Goal: Task Accomplishment & Management: Complete application form

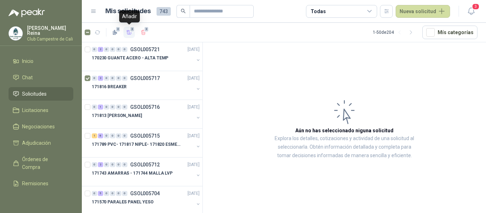
click at [127, 32] on icon "button" at bounding box center [129, 33] width 6 height 6
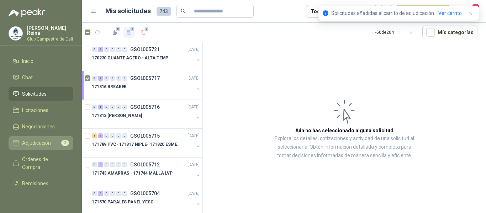
click at [54, 140] on li "Adjudicación 2" at bounding box center [41, 143] width 56 height 8
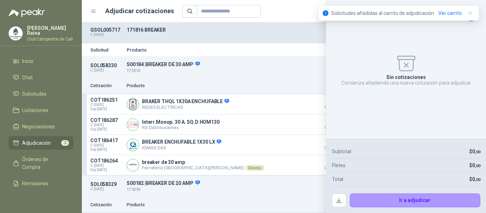
click at [467, 31] on div "Sin cotizaciones Comienza añadiendo una nueva cotización para adjudicar" at bounding box center [406, 69] width 148 height 127
click at [472, 13] on icon "button" at bounding box center [470, 13] width 6 height 6
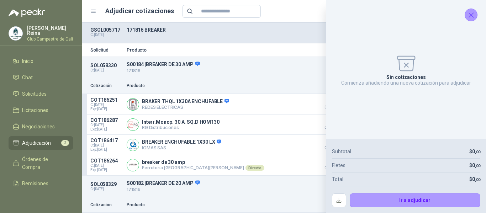
click at [472, 14] on icon "Cerrar" at bounding box center [471, 15] width 5 height 5
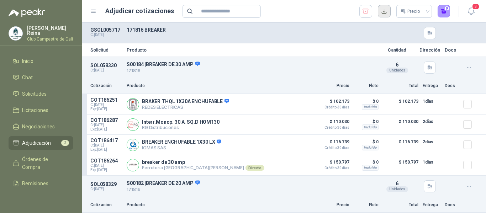
click at [387, 11] on button "button" at bounding box center [384, 11] width 13 height 13
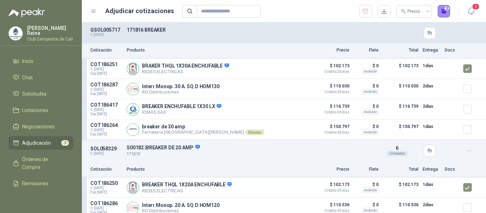
click at [444, 10] on button "2" at bounding box center [443, 11] width 13 height 13
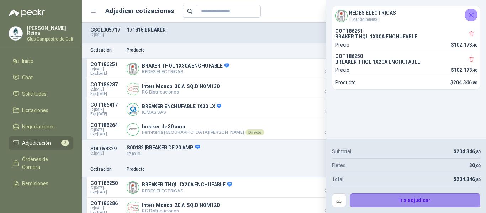
click at [403, 200] on button "Ir a adjudicar" at bounding box center [414, 200] width 131 height 14
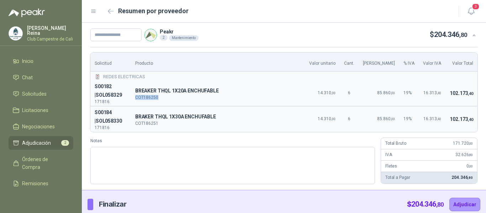
drag, startPoint x: 169, startPoint y: 95, endPoint x: 144, endPoint y: 97, distance: 25.0
click at [144, 97] on p "COT186250" at bounding box center [218, 97] width 166 height 4
copy p "COT186250"
click at [120, 33] on input "text" at bounding box center [115, 34] width 51 height 13
type input "******"
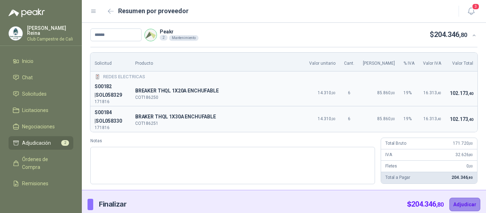
click at [454, 204] on button "Adjudicar" at bounding box center [464, 205] width 31 height 14
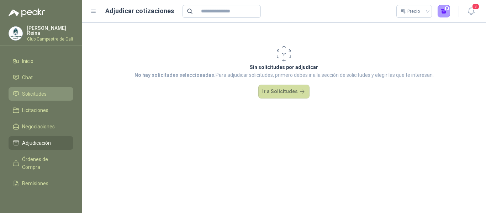
click at [39, 90] on span "Solicitudes" at bounding box center [34, 94] width 25 height 8
